Goal: Task Accomplishment & Management: Complete application form

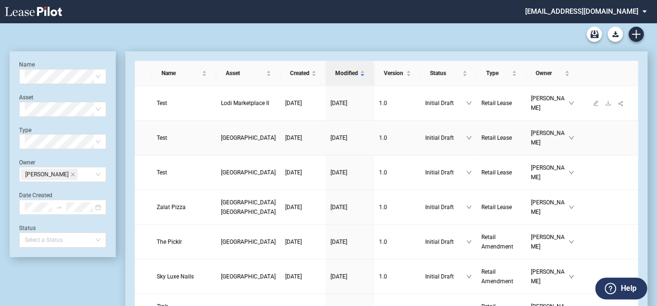
click at [221, 107] on span "Lodi Marketplace II" at bounding box center [245, 103] width 48 height 7
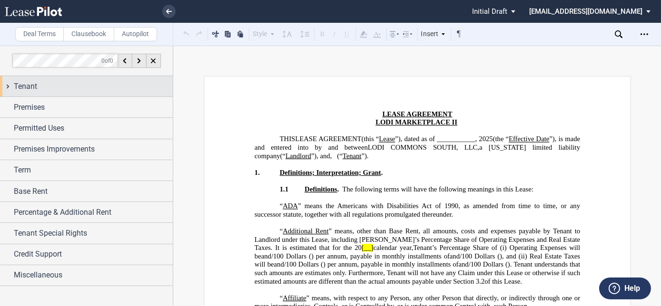
click at [35, 87] on span "Tenant" at bounding box center [25, 86] width 23 height 11
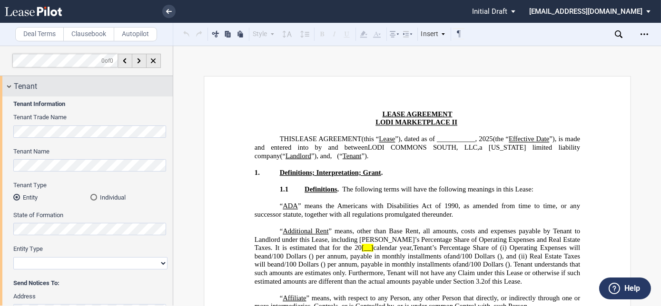
click at [35, 87] on span "Tenant" at bounding box center [25, 86] width 23 height 11
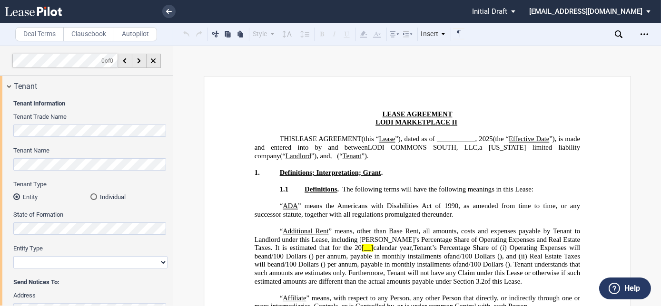
scroll to position [421, 0]
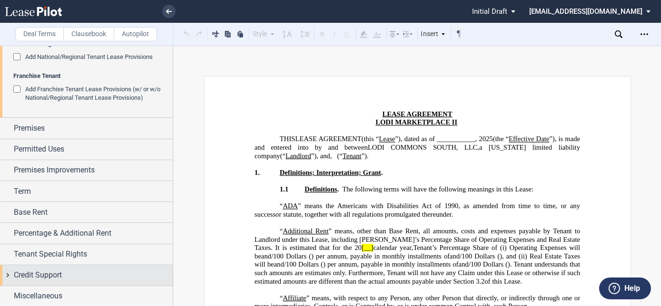
click at [35, 275] on span "Credit Support" at bounding box center [38, 275] width 48 height 11
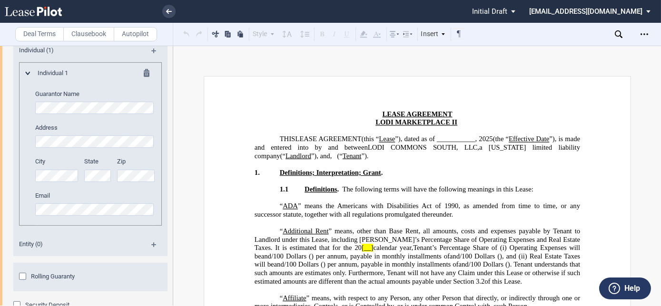
scroll to position [747, 0]
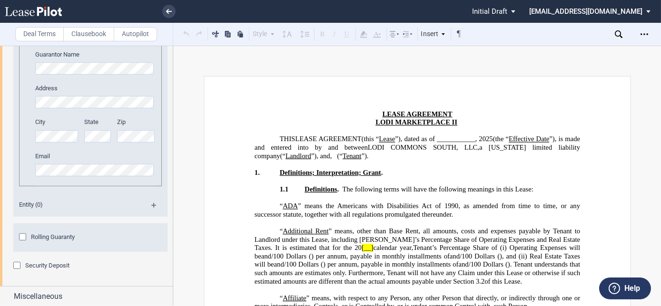
click at [20, 263] on div "Security Deposit" at bounding box center [18, 267] width 10 height 10
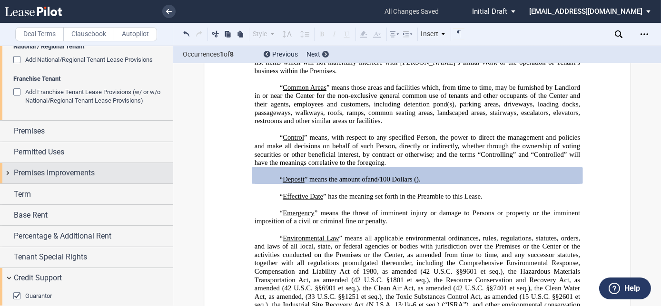
scroll to position [432, 0]
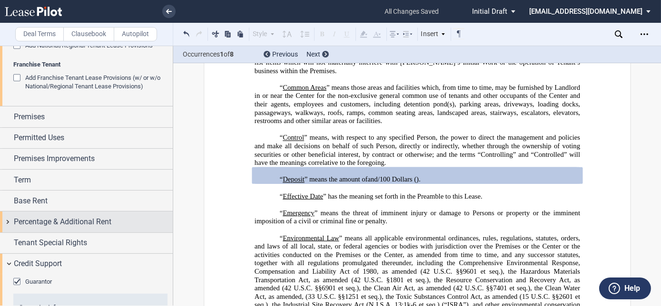
click at [40, 215] on div "Percentage & Additional Rent" at bounding box center [86, 222] width 173 height 20
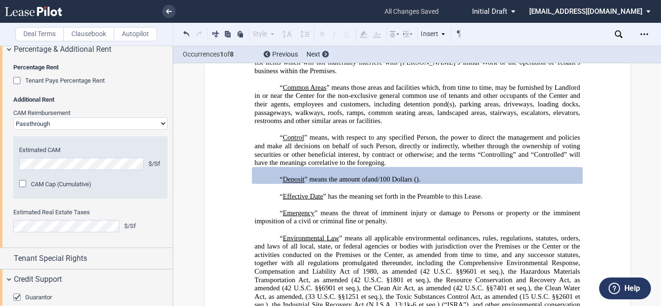
scroll to position [562, 0]
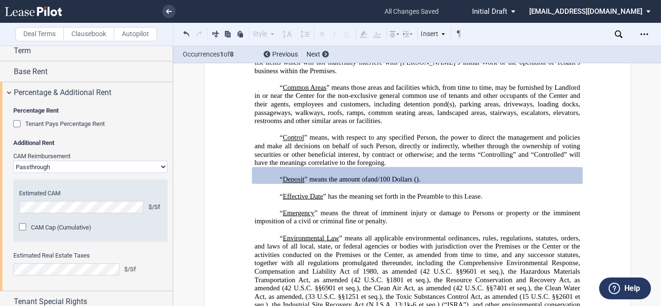
click at [40, 162] on select "Passthrough Fixed" at bounding box center [90, 167] width 154 height 12
select select "fixed"
click at [13, 161] on select "Passthrough Fixed" at bounding box center [90, 167] width 154 height 12
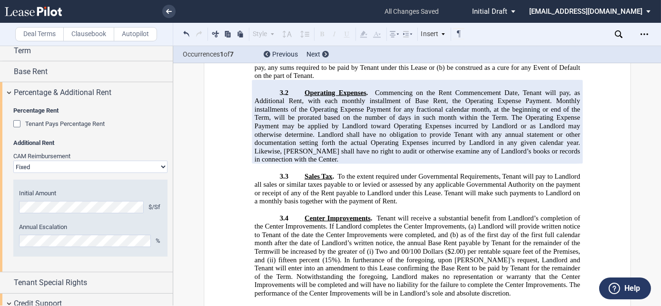
scroll to position [3770, 0]
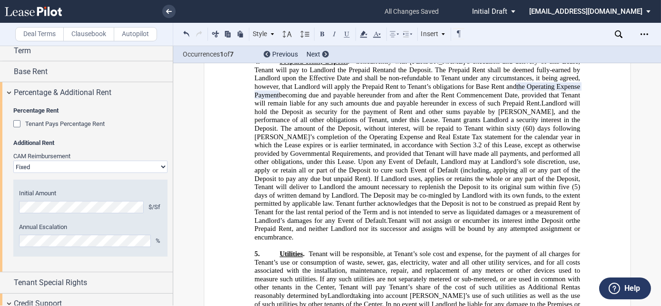
scroll to position [4030, 0]
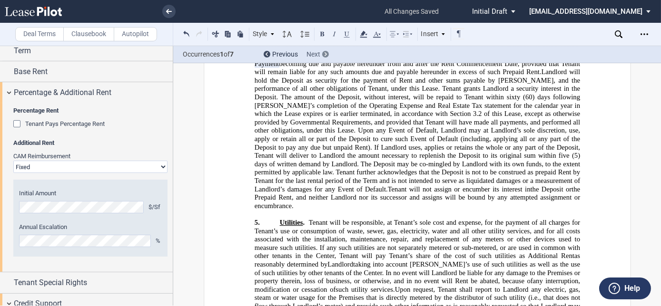
click at [324, 50] on div "Next" at bounding box center [317, 55] width 22 height 10
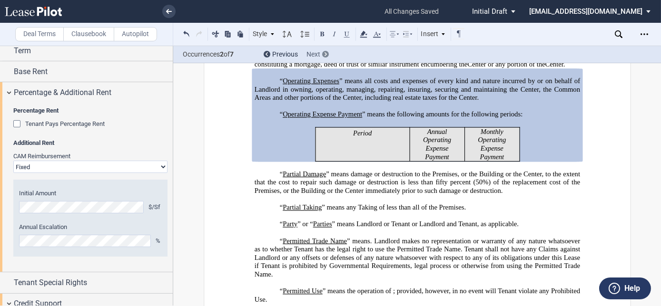
scroll to position [1787, 0]
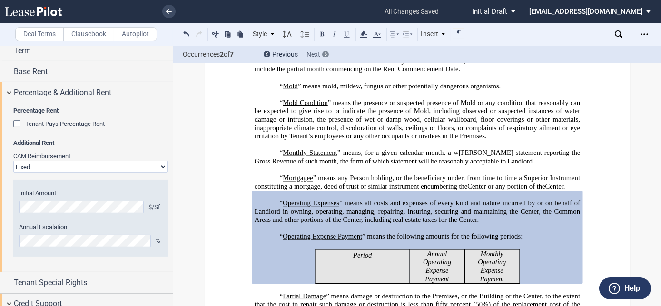
click at [324, 50] on div "Next" at bounding box center [317, 55] width 22 height 10
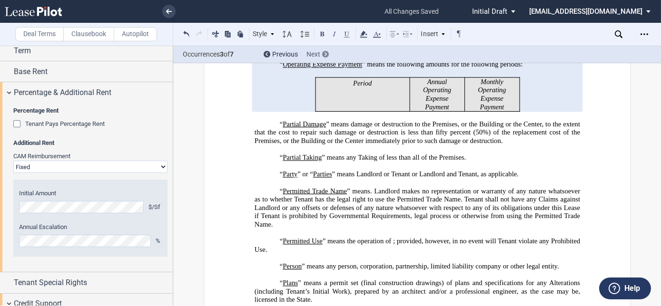
scroll to position [2079, 0]
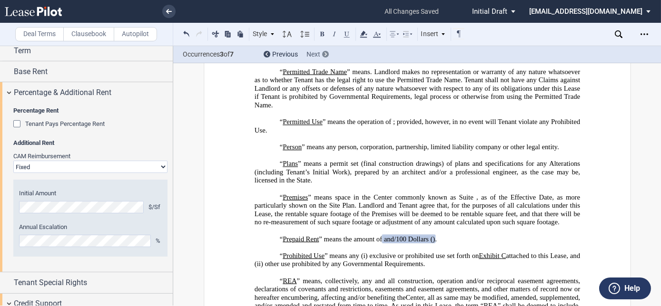
click at [324, 50] on div "Next" at bounding box center [317, 55] width 22 height 10
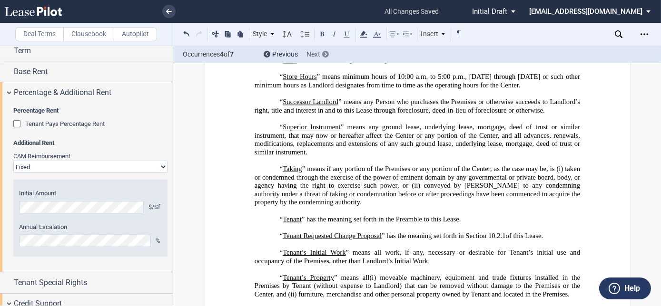
scroll to position [2831, 0]
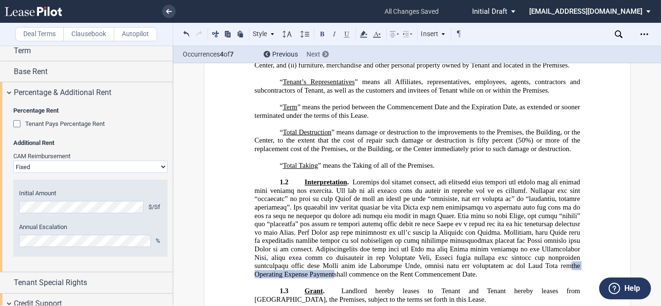
click at [324, 50] on div "Next" at bounding box center [317, 55] width 22 height 10
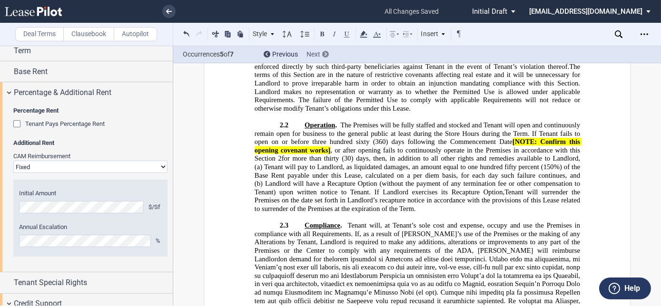
scroll to position [3543, 0]
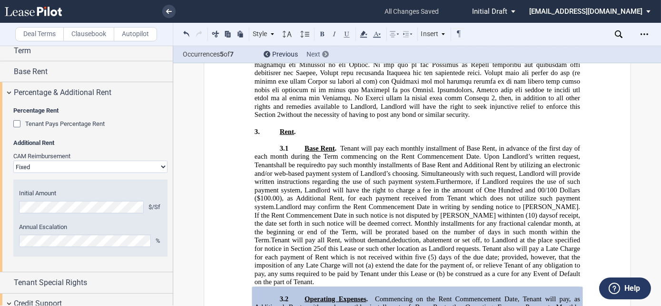
click at [321, 52] on div "Next" at bounding box center [317, 55] width 22 height 10
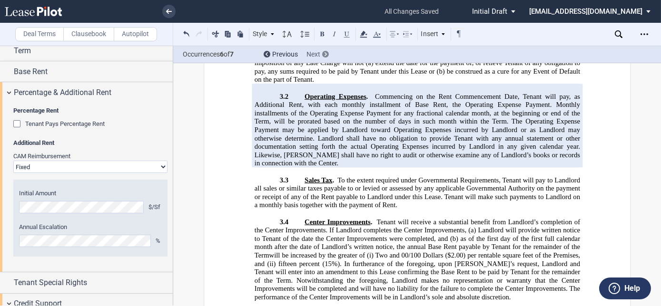
scroll to position [3750, 0]
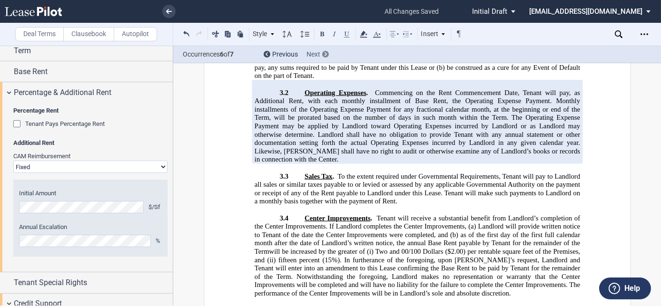
click at [322, 52] on div "Next" at bounding box center [317, 55] width 22 height 10
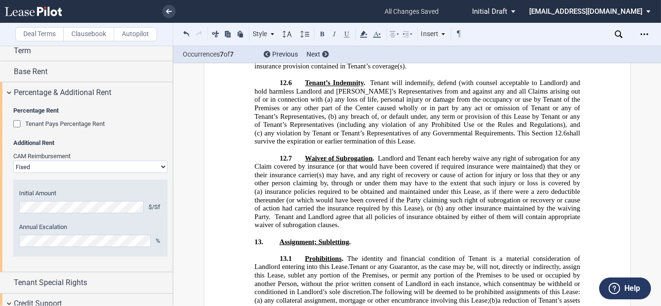
scroll to position [6803, 0]
